Goal: Go to known website: Access a specific website the user already knows

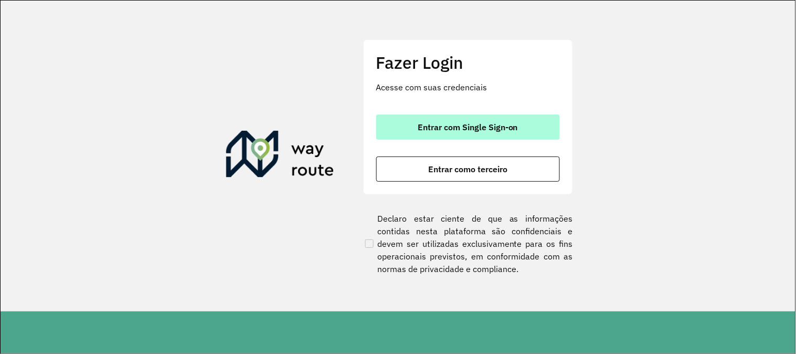
click at [534, 123] on button "Entrar com Single Sign-on" at bounding box center [468, 126] width 184 height 25
